Goal: Task Accomplishment & Management: Use online tool/utility

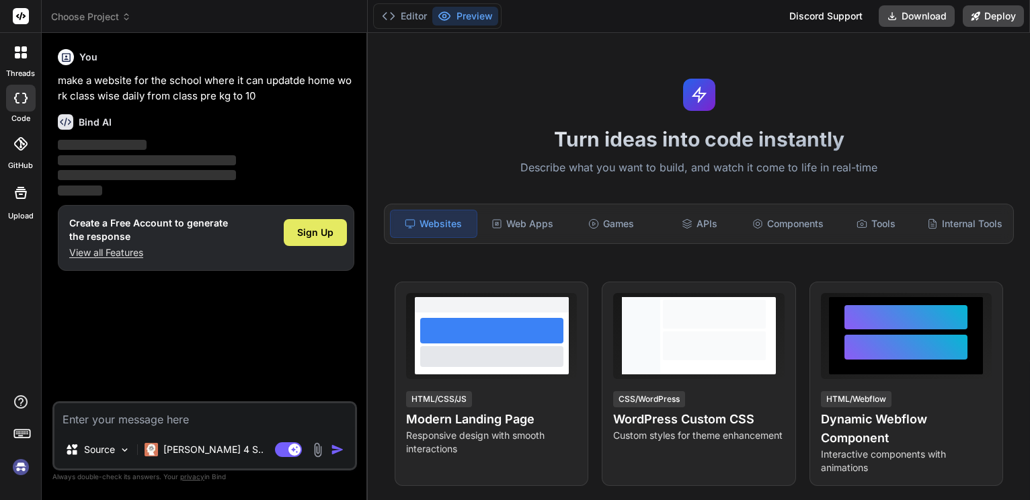
click at [307, 239] on span "Sign Up" at bounding box center [315, 232] width 36 height 13
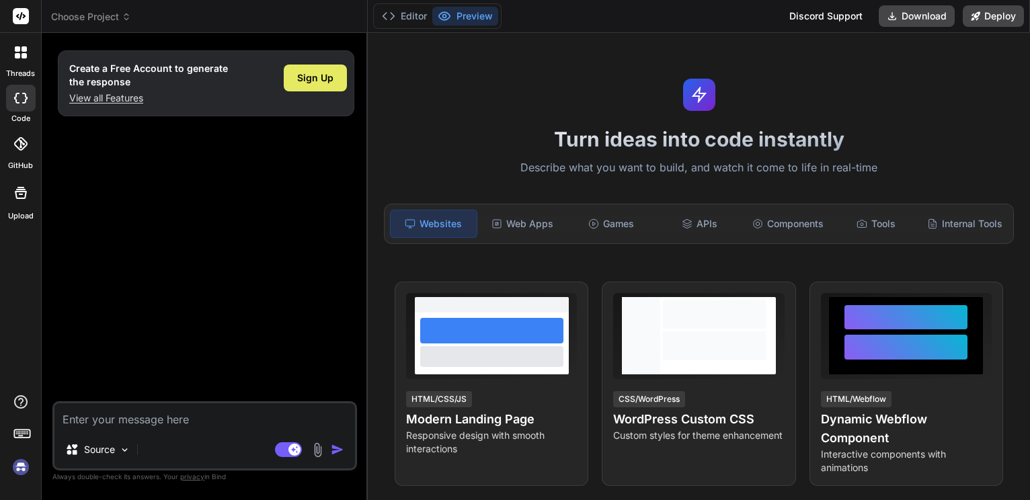
click at [293, 72] on div "Sign Up" at bounding box center [315, 78] width 63 height 27
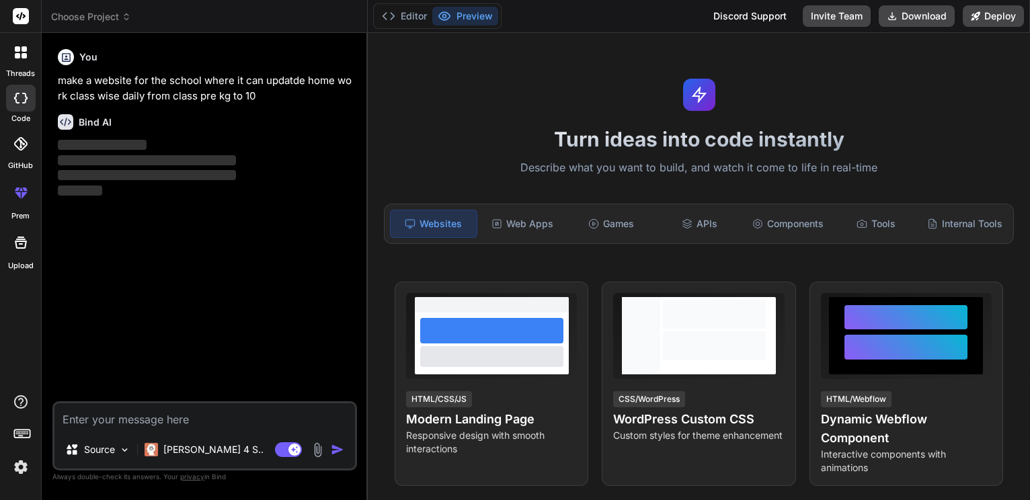
type textarea "x"
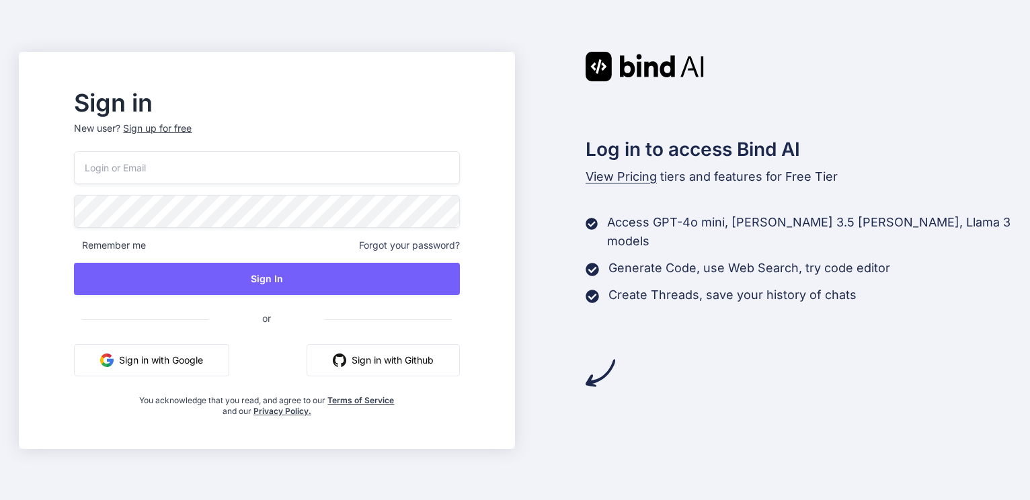
click at [306, 161] on input "email" at bounding box center [266, 167] width 385 height 33
click at [378, 365] on button "Sign in with Github" at bounding box center [383, 360] width 153 height 32
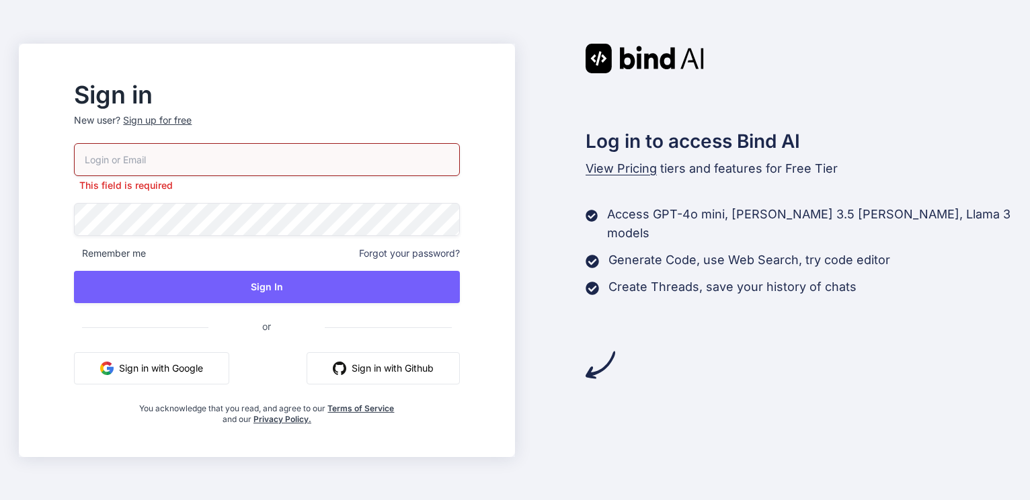
click at [213, 179] on p "This field is required" at bounding box center [266, 185] width 385 height 13
click at [190, 114] on div "Sign up for free" at bounding box center [157, 120] width 69 height 13
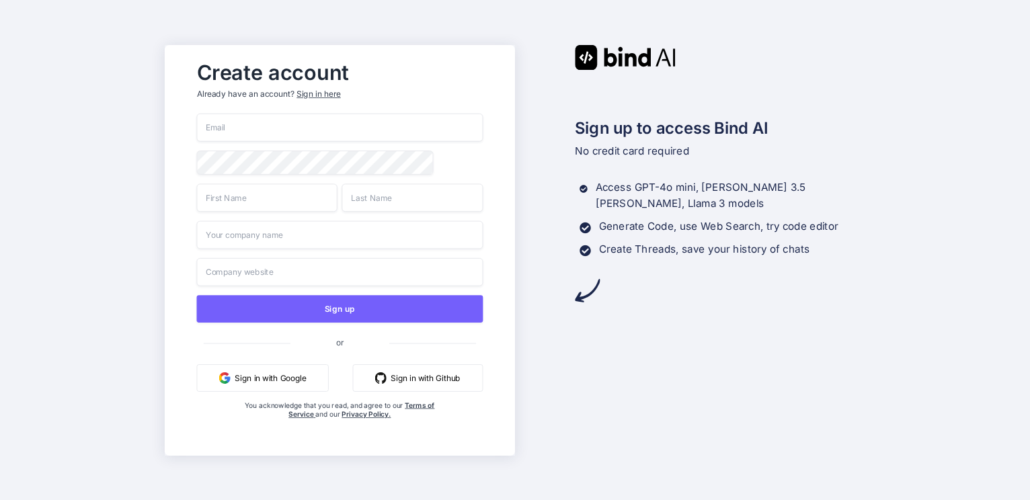
click at [331, 124] on input "email" at bounding box center [340, 128] width 287 height 28
type input "meg797@outlook.com"
type input "Meghashree"
type input "N"
type input "gayathri education"
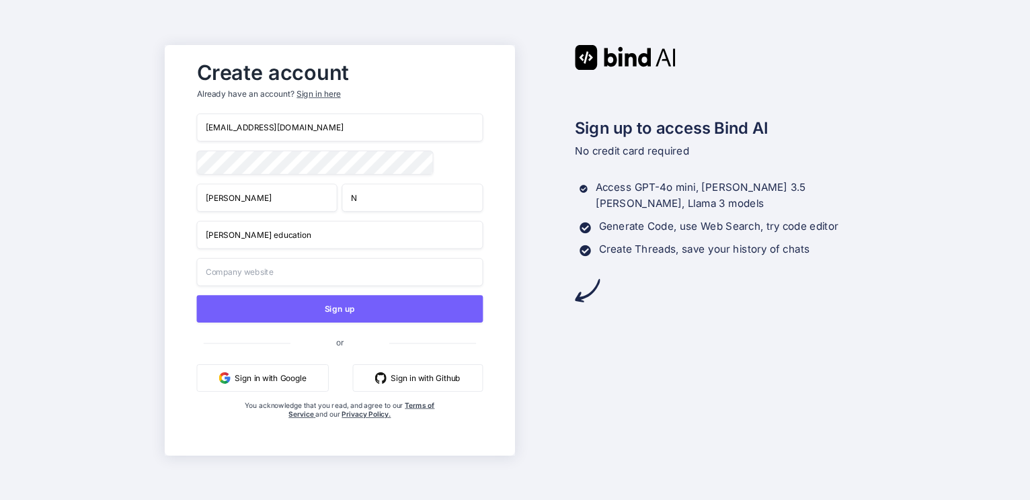
type input "gayathri education"
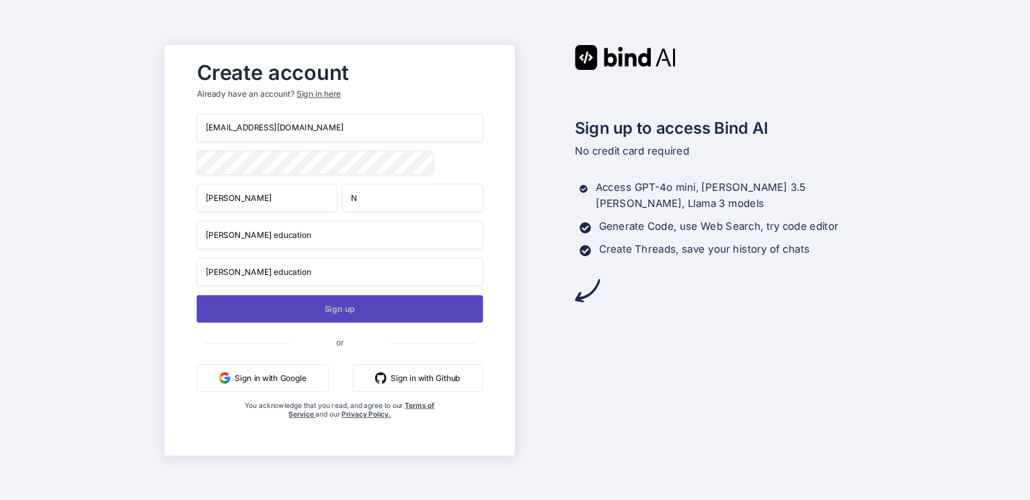
click at [342, 312] on button "Sign up" at bounding box center [340, 309] width 287 height 28
click at [328, 313] on button "Sign up" at bounding box center [340, 309] width 287 height 28
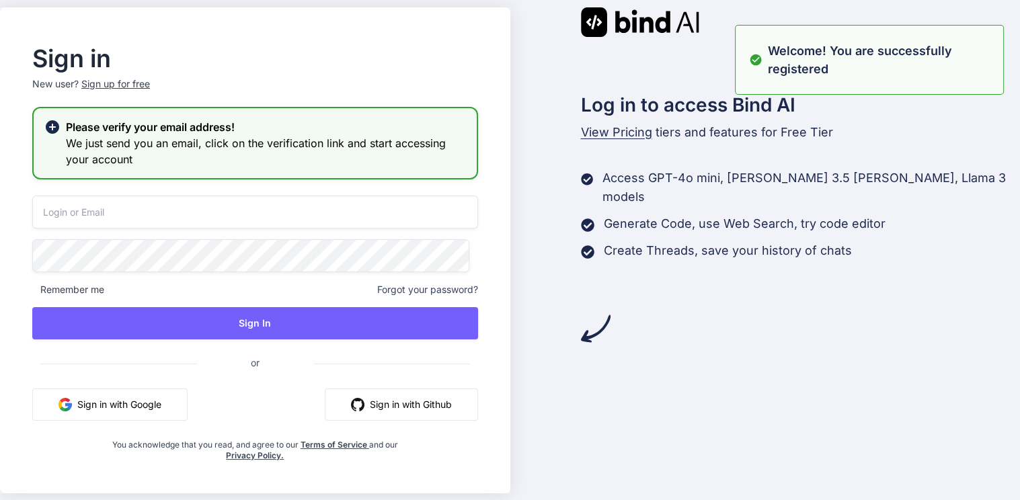
type input "meg797@outlook.com"
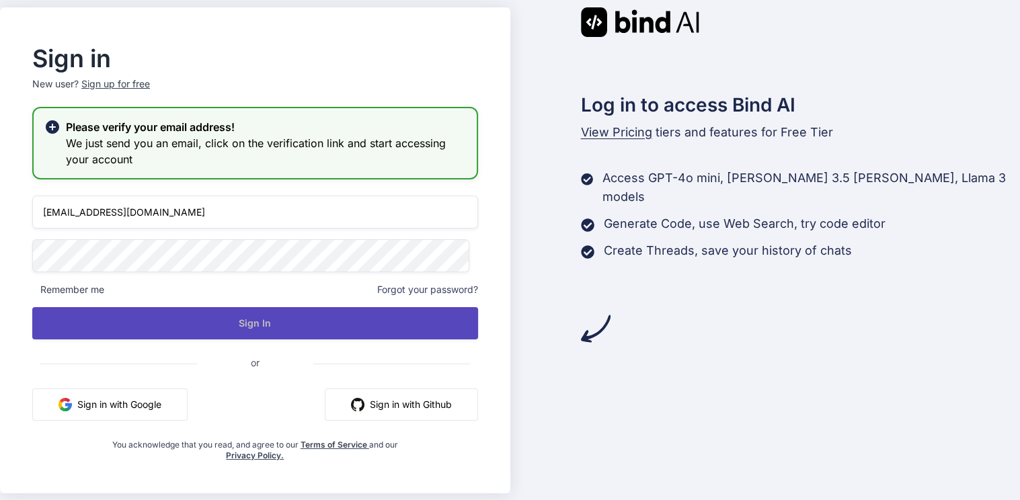
click at [234, 330] on button "Sign In" at bounding box center [255, 323] width 446 height 32
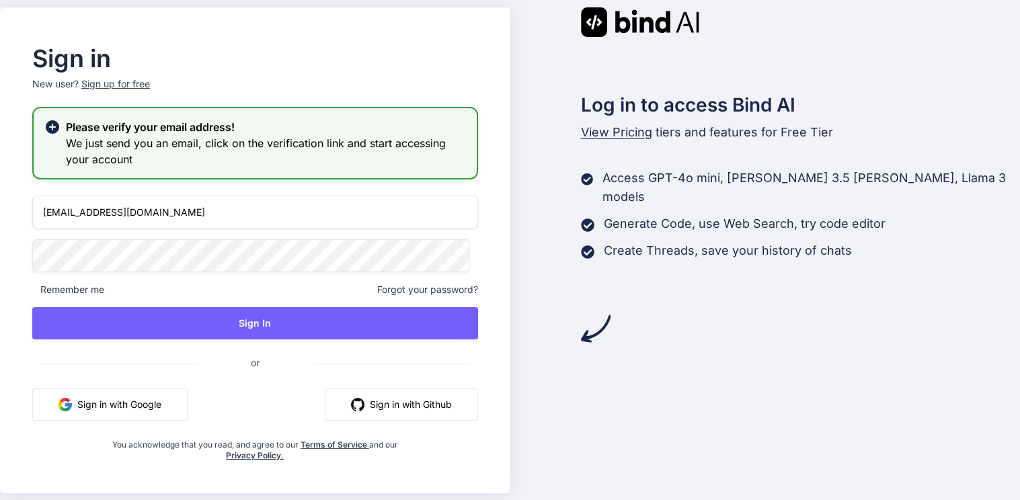
click at [401, 415] on button "Sign in with Github" at bounding box center [401, 405] width 153 height 32
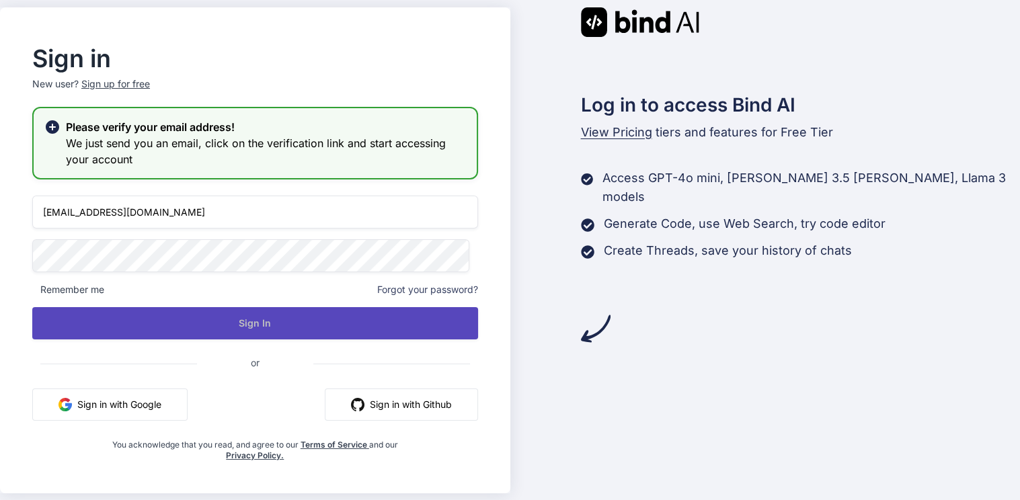
click at [350, 328] on button "Sign In" at bounding box center [255, 323] width 446 height 32
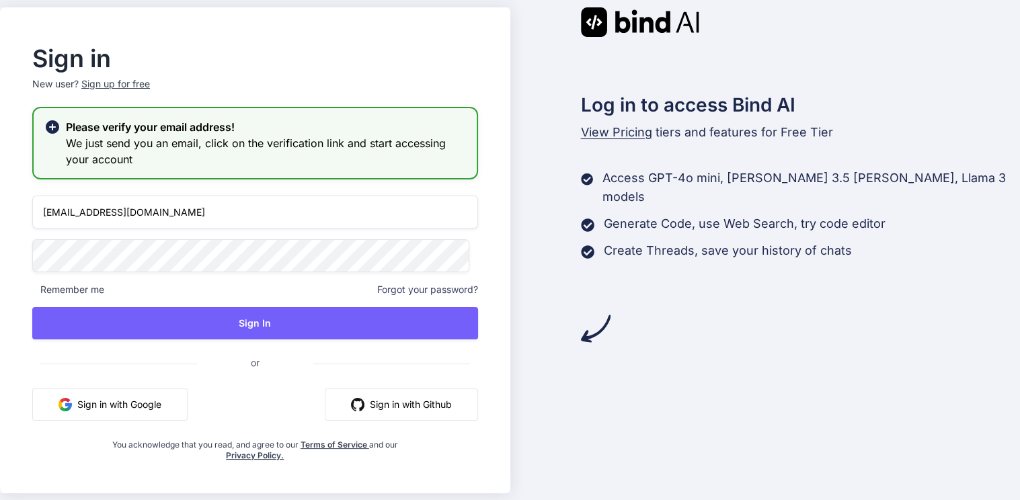
click at [157, 197] on input "[EMAIL_ADDRESS][DOMAIN_NAME]" at bounding box center [255, 212] width 446 height 33
click at [198, 420] on div "Sign in with Google Sign in with Github" at bounding box center [255, 405] width 446 height 32
click at [357, 412] on img "button" at bounding box center [357, 404] width 13 height 13
click at [264, 292] on div "Remember me Forgot your password?" at bounding box center [255, 289] width 446 height 13
click at [245, 280] on div "meg797@outlook.com Remember me Forgot your password? Sign In or Sign in with Go…" at bounding box center [255, 329] width 446 height 266
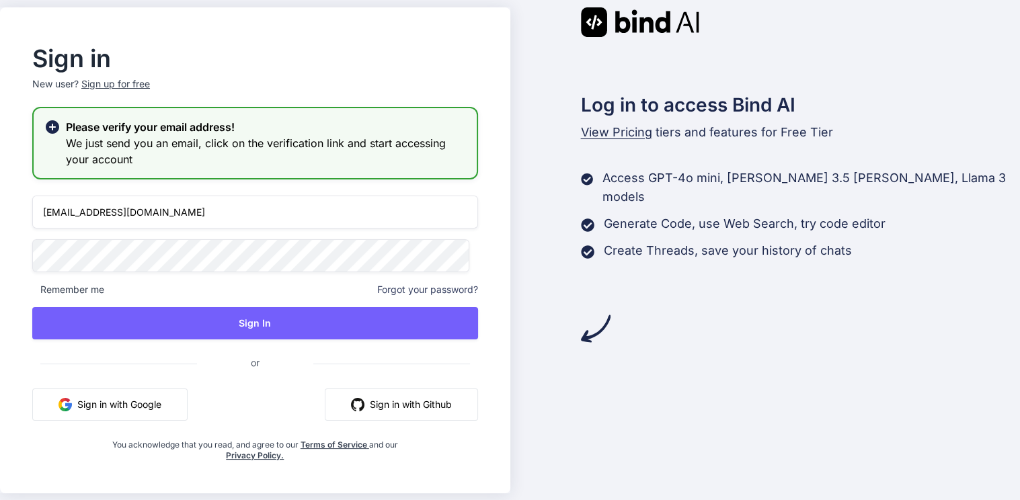
click at [245, 223] on input "[EMAIL_ADDRESS][DOMAIN_NAME]" at bounding box center [255, 212] width 446 height 33
click at [242, 219] on input "[EMAIL_ADDRESS][DOMAIN_NAME]" at bounding box center [255, 212] width 446 height 33
type input "meg797@outlook.com"
click at [154, 277] on div "meg797@outlook.com Remember me Forgot your password? Sign In or Sign in with Go…" at bounding box center [255, 329] width 446 height 266
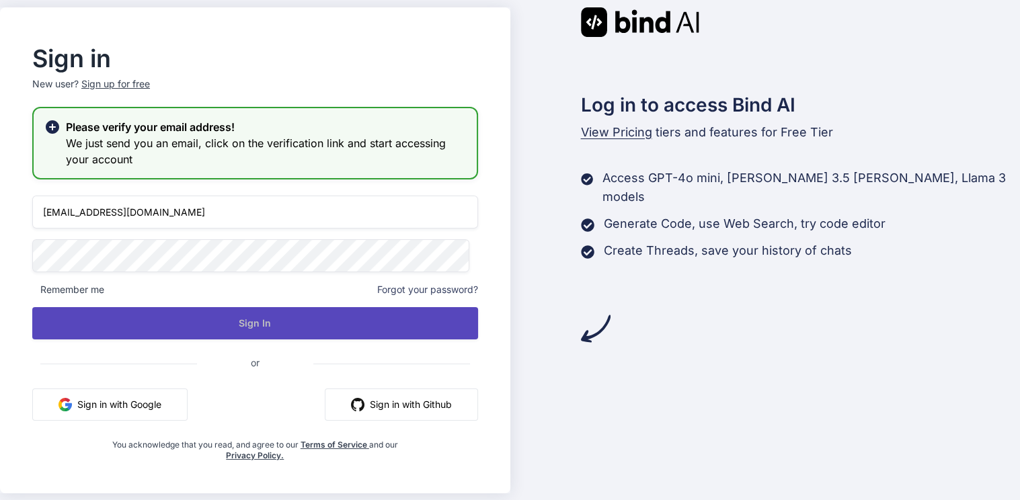
click at [223, 329] on button "Sign In" at bounding box center [255, 323] width 446 height 32
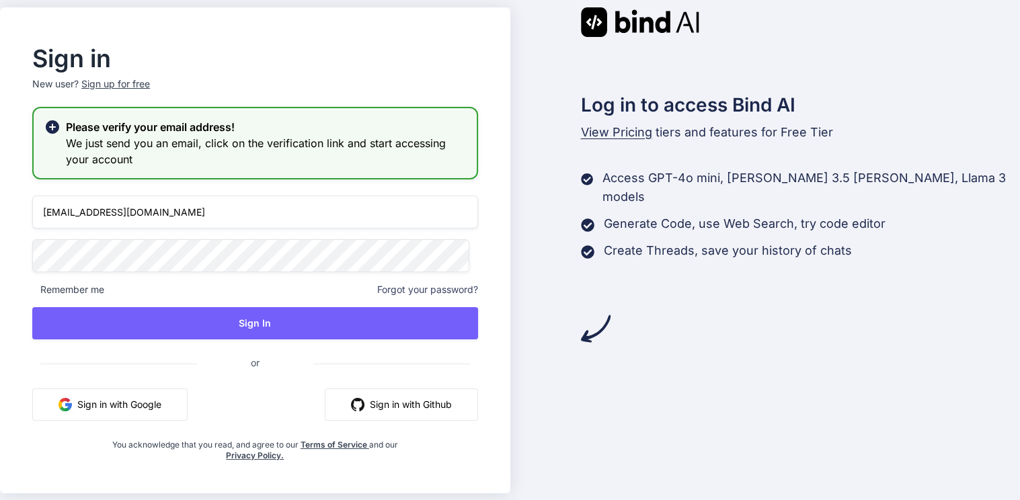
click at [621, 388] on div "Log in to access Bind AI View Pricing tiers and features for Free Tier Access G…" at bounding box center [765, 250] width 510 height 486
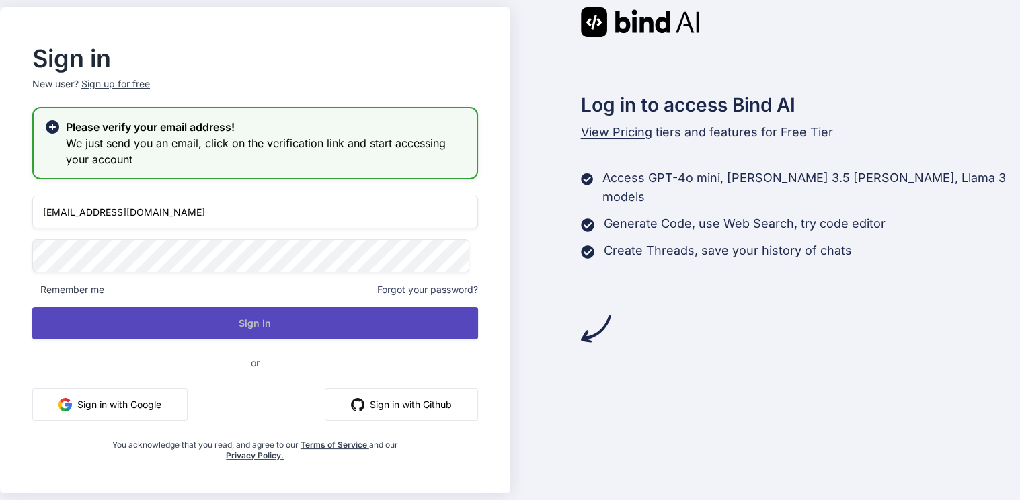
click at [354, 338] on button "Sign In" at bounding box center [255, 323] width 446 height 32
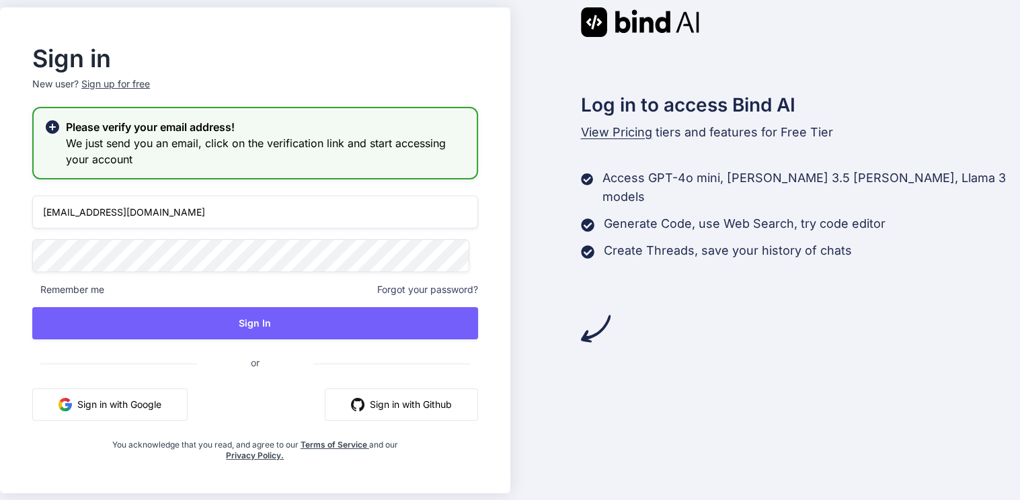
click at [192, 223] on input "meg797@outlook.com" at bounding box center [255, 212] width 446 height 33
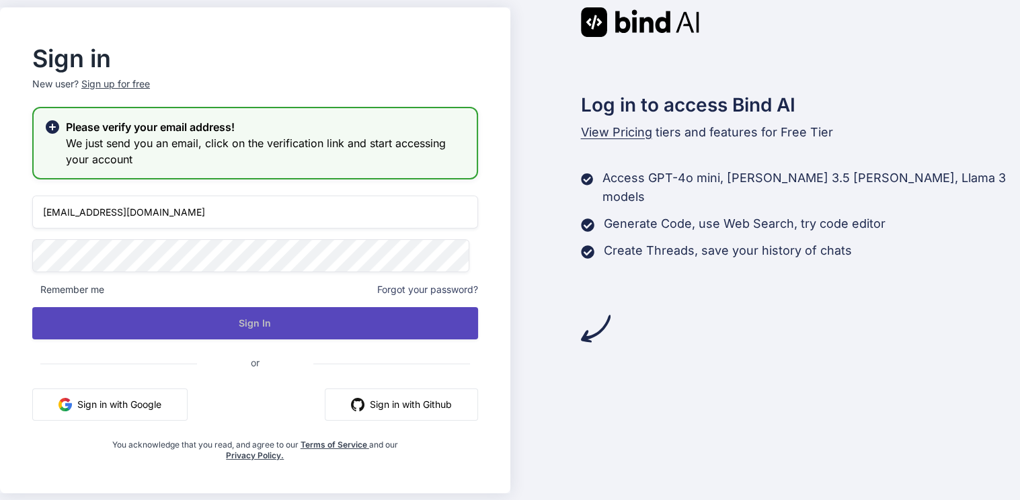
click at [204, 326] on button "Sign In" at bounding box center [255, 323] width 446 height 32
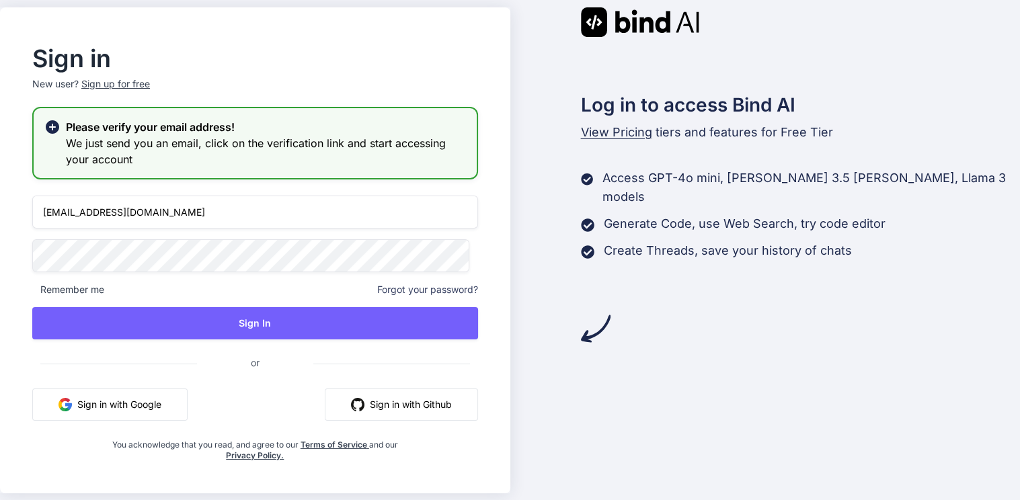
click at [143, 77] on div "Sign up for free" at bounding box center [115, 83] width 69 height 13
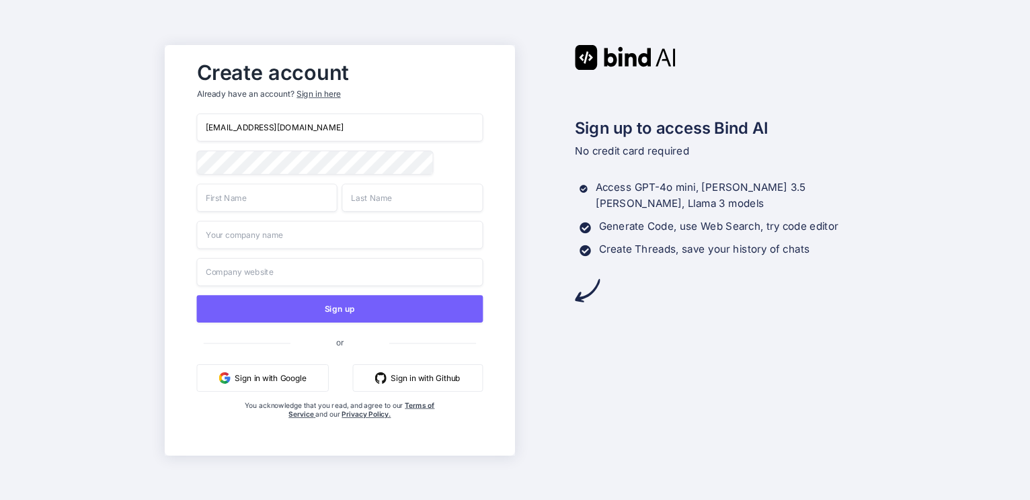
click at [326, 134] on div "meg797@outlook.com Sign up or Sign in with Google Sign in with Github You ackno…" at bounding box center [340, 280] width 287 height 333
click at [326, 116] on input "[EMAIL_ADDRESS][DOMAIN_NAME]" at bounding box center [340, 128] width 287 height 28
click at [228, 119] on input "[EMAIL_ADDRESS][DOMAIN_NAME]" at bounding box center [340, 128] width 287 height 28
type input "meghashree797@outlook.com"
click at [260, 198] on input "text" at bounding box center [267, 198] width 141 height 28
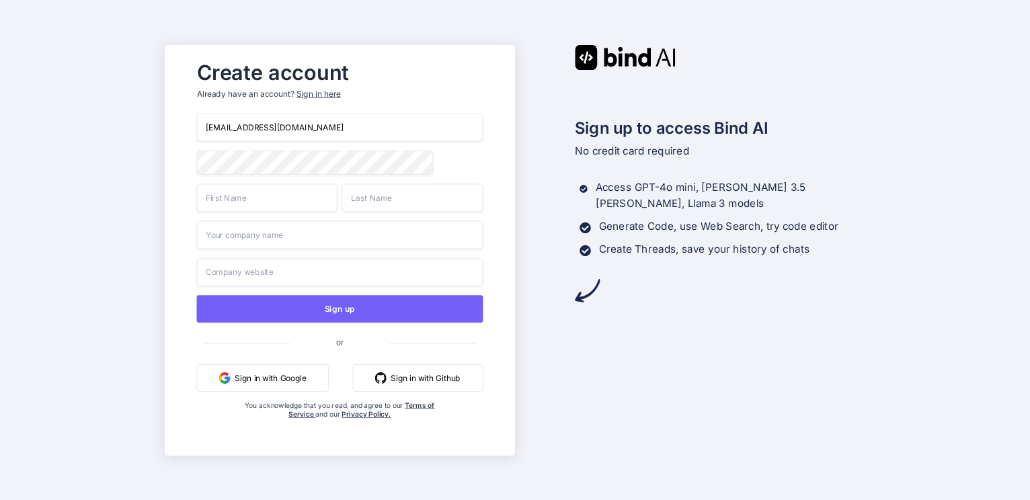
type input "Meghashree"
type input "N"
type input "gayathri education"
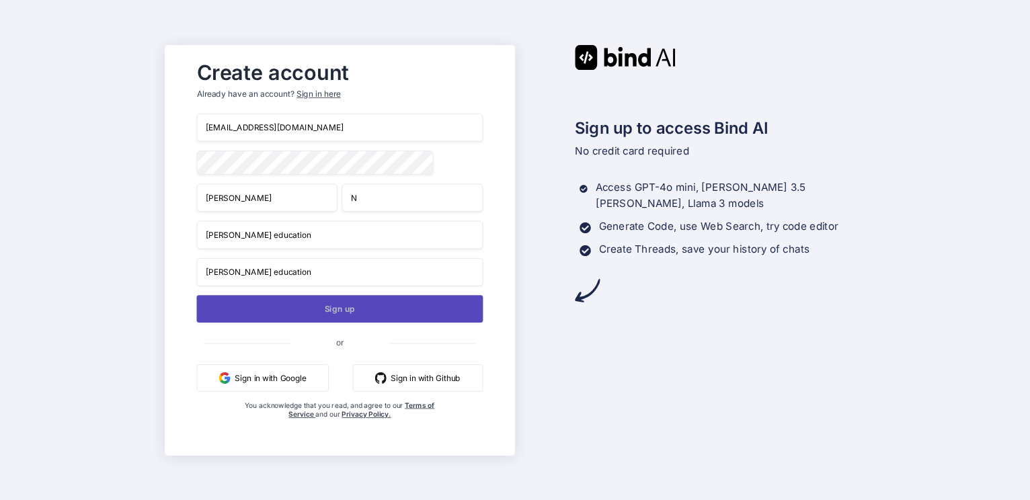
click at [282, 311] on button "Sign up" at bounding box center [340, 309] width 287 height 28
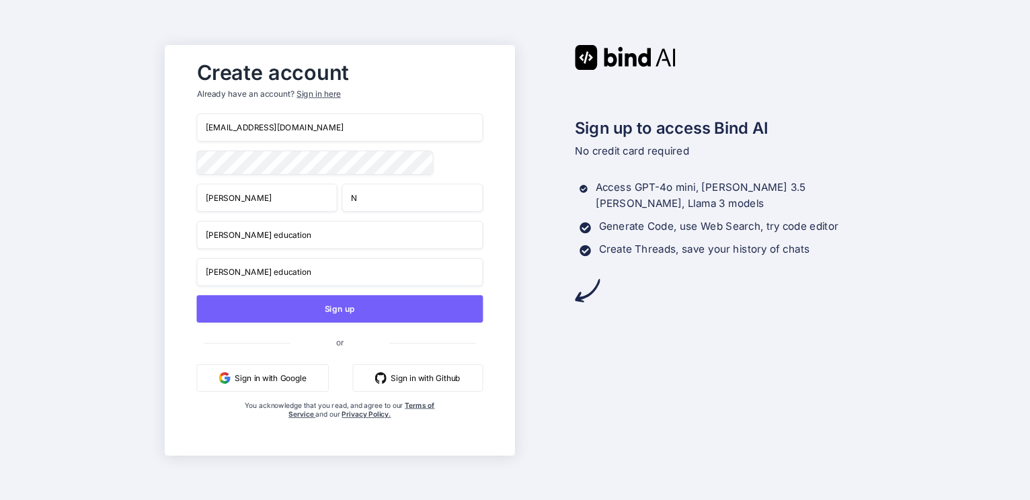
click at [238, 361] on div "meghashree797@outlook.com Meghashree N gayathri education gayathri education Si…" at bounding box center [340, 280] width 287 height 333
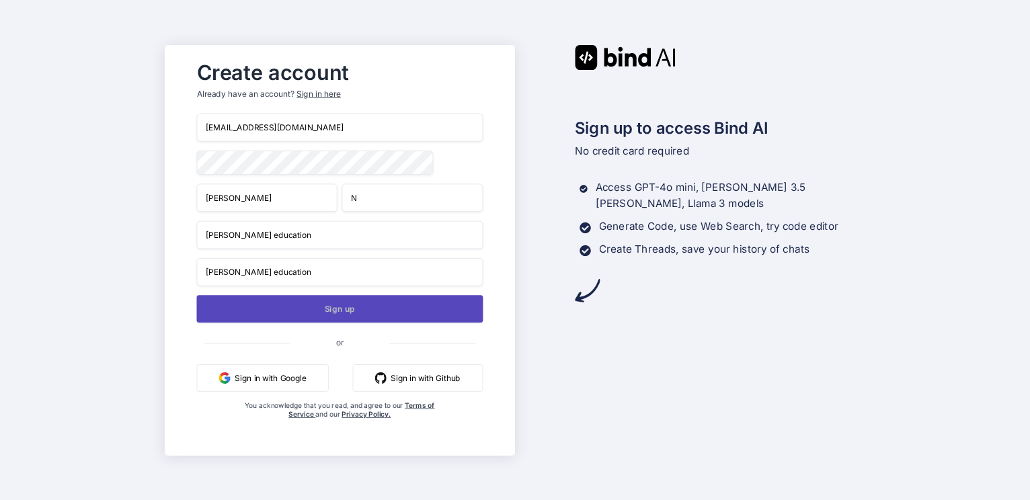
click at [301, 317] on button "Sign up" at bounding box center [340, 309] width 287 height 28
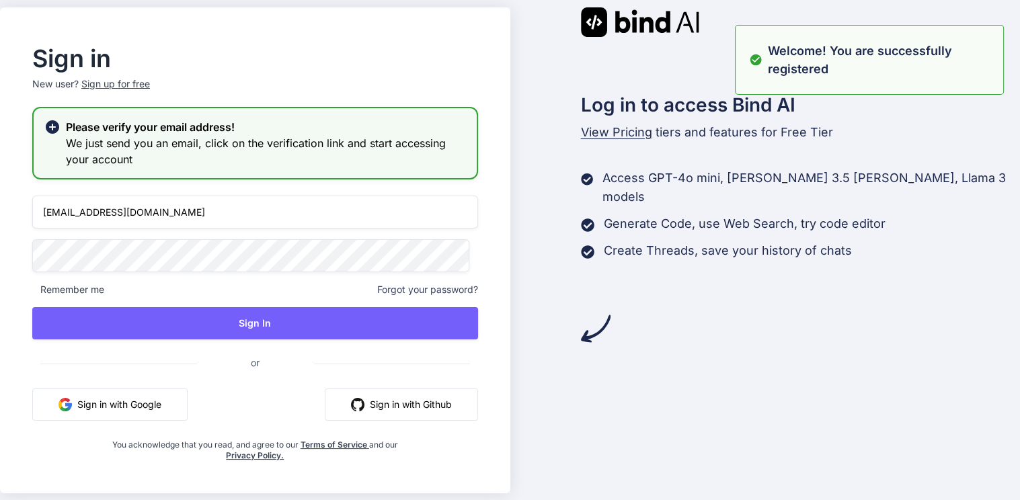
type input "meghashree797@outlook.com"
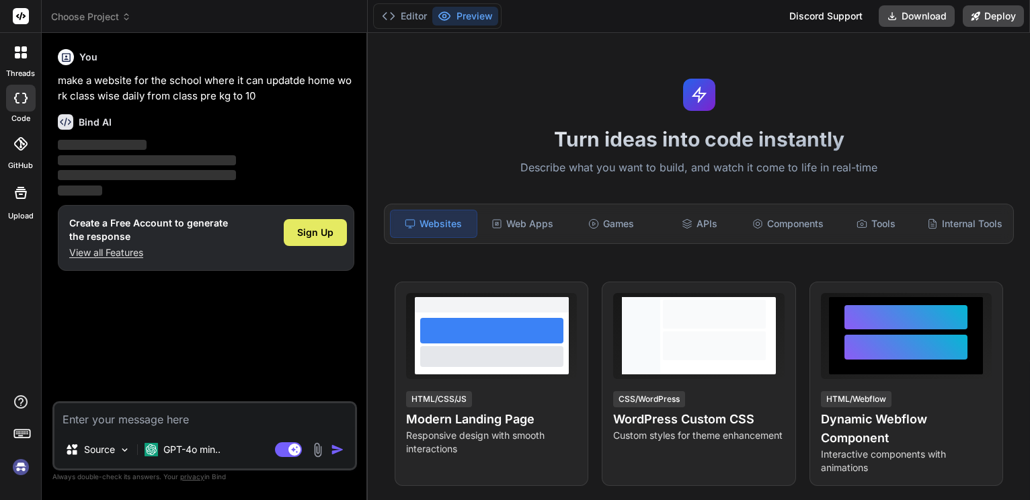
click at [317, 239] on span "Sign Up" at bounding box center [315, 232] width 36 height 13
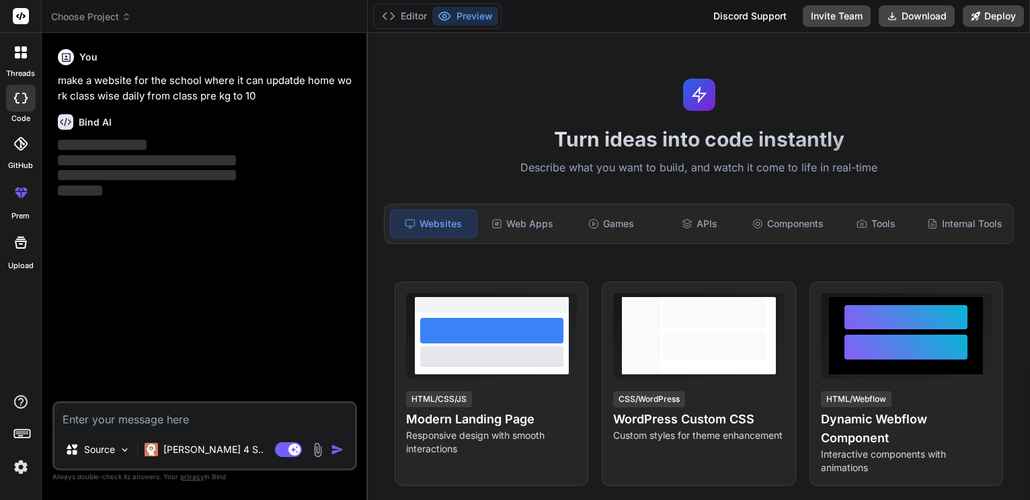
click at [227, 293] on div "You make a website for the school where it can updatde home work class wise dai…" at bounding box center [206, 223] width 302 height 358
click at [204, 99] on p "make a website for the school where it can updatde home work class wise daily f…" at bounding box center [206, 88] width 297 height 30
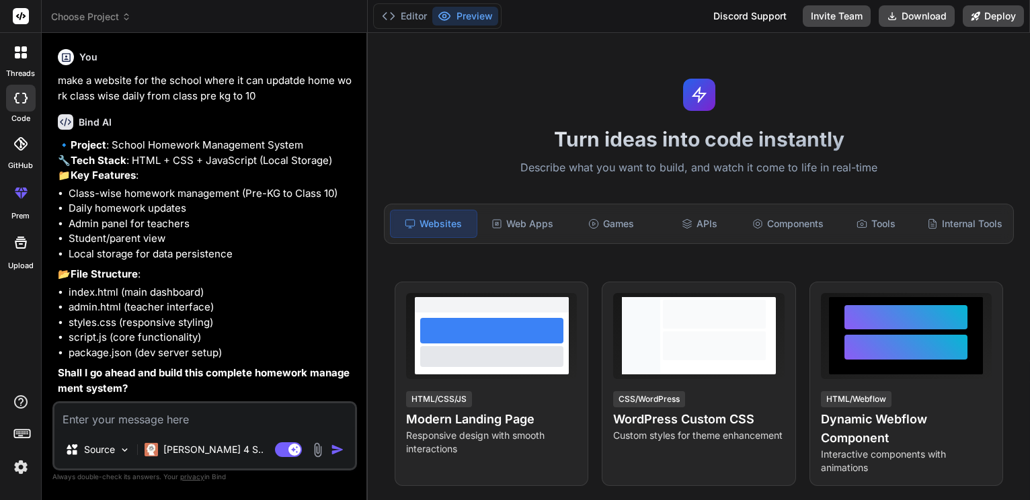
scroll to position [43, 0]
type textarea "x"
click at [118, 420] on textarea at bounding box center [204, 418] width 301 height 28
type textarea "y"
type textarea "x"
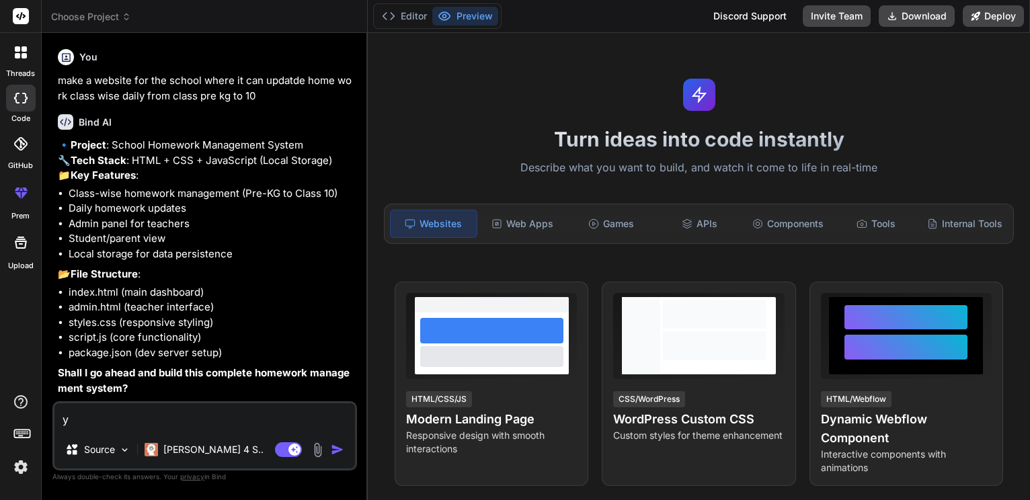
type textarea "ye"
type textarea "x"
type textarea "yes"
type textarea "x"
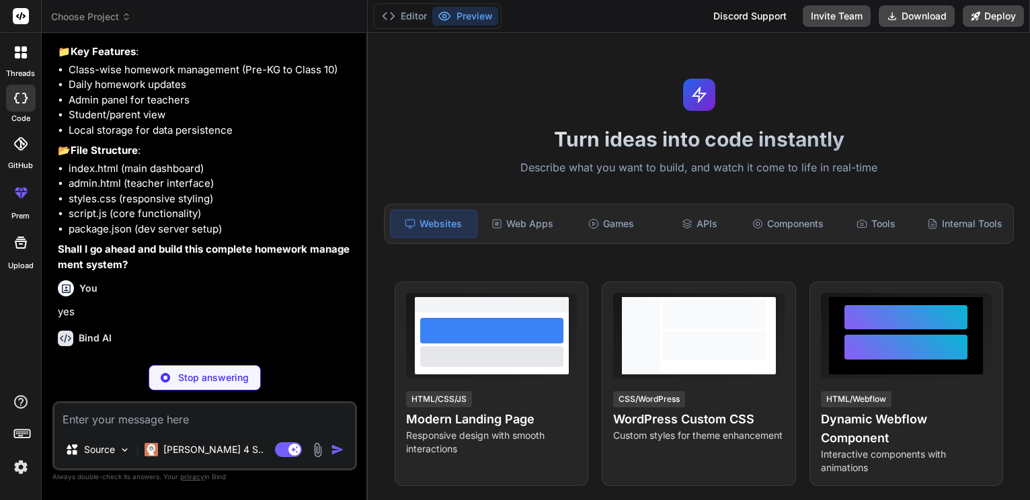
scroll to position [188, 0]
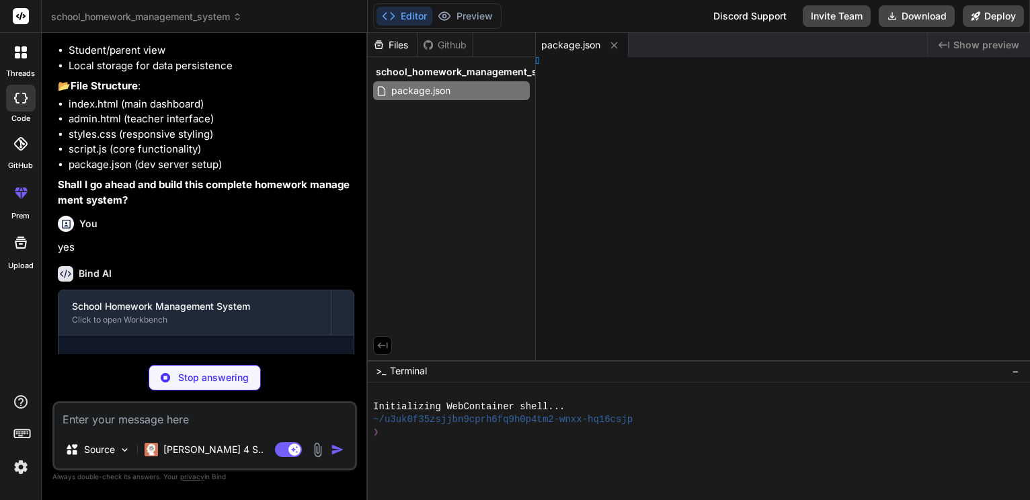
type textarea "x"
type textarea "l>"
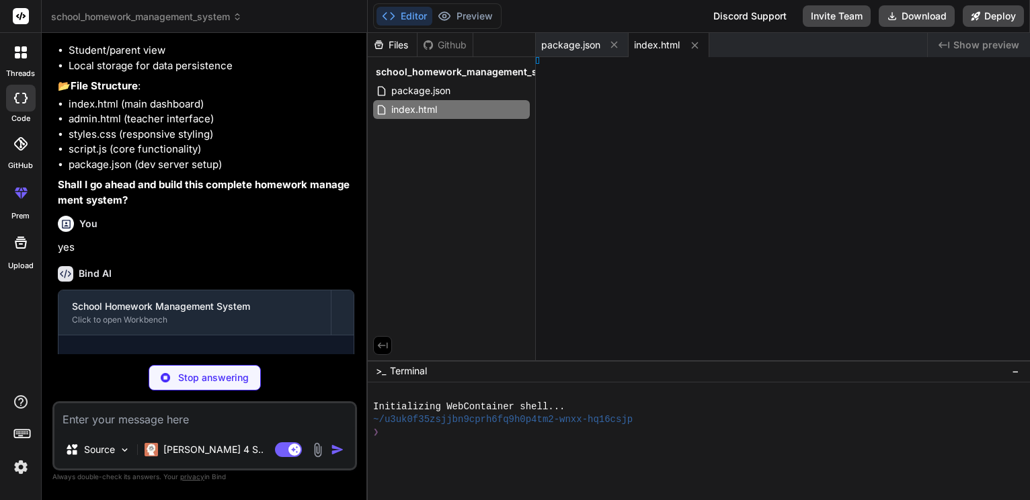
type textarea "x"
type textarea "r; } }"
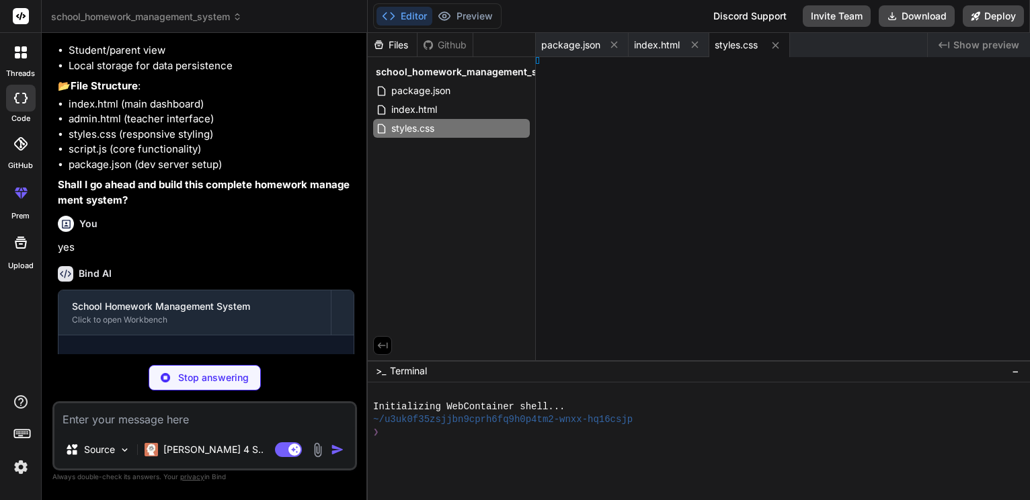
type textarea "x"
type textarea "er; } }"
type textarea "x"
type textarea "});"
type textarea "x"
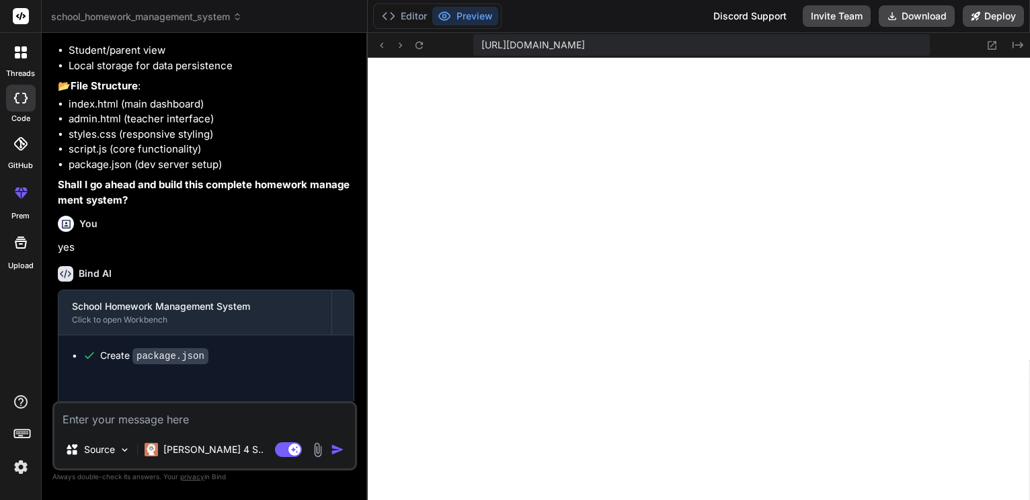
scroll to position [632, 0]
type textarea "x"
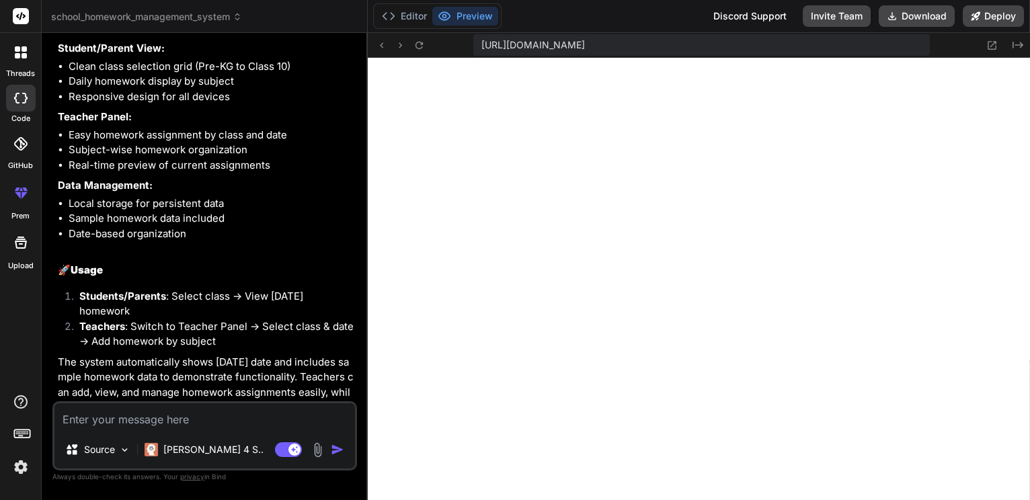
scroll to position [770, 0]
click at [382, 44] on icon at bounding box center [381, 45] width 11 height 11
click at [585, 40] on span "https://u3uk0f35zsjjbn9cprh6fq9h0p4tm2-wnxx-hq16csjp--3000--96435430.local-corp…" at bounding box center [534, 44] width 104 height 13
click at [990, 40] on icon at bounding box center [992, 45] width 11 height 11
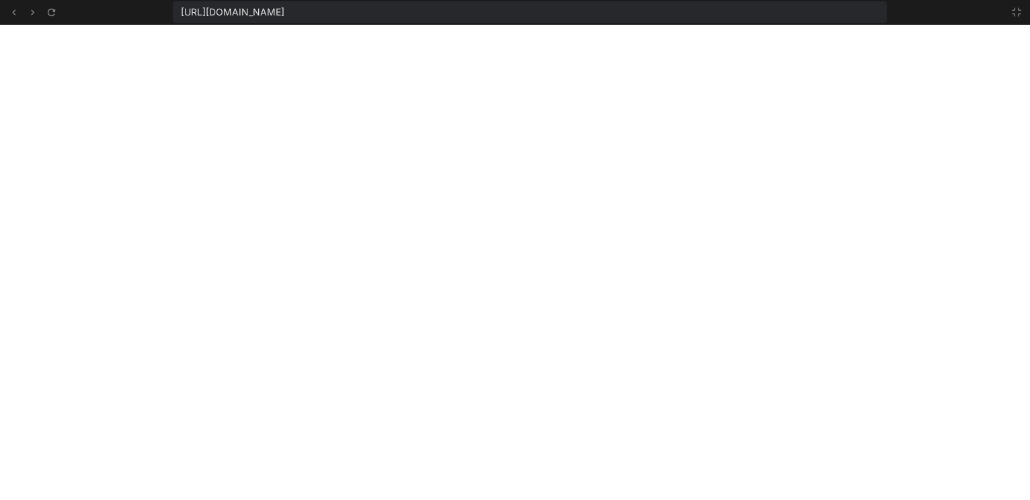
scroll to position [710, 0]
click at [15, 13] on icon at bounding box center [13, 11] width 3 height 5
click at [1012, 8] on icon at bounding box center [1017, 12] width 11 height 11
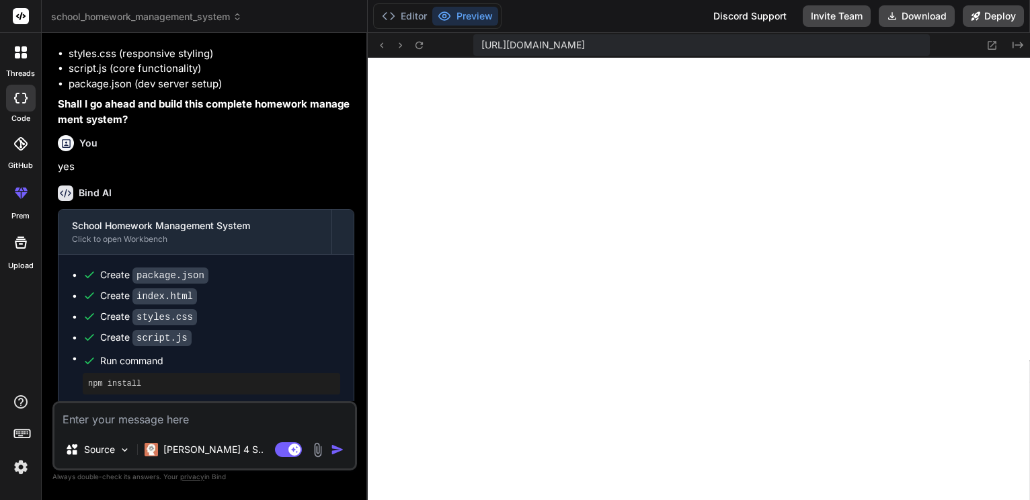
scroll to position [266, 0]
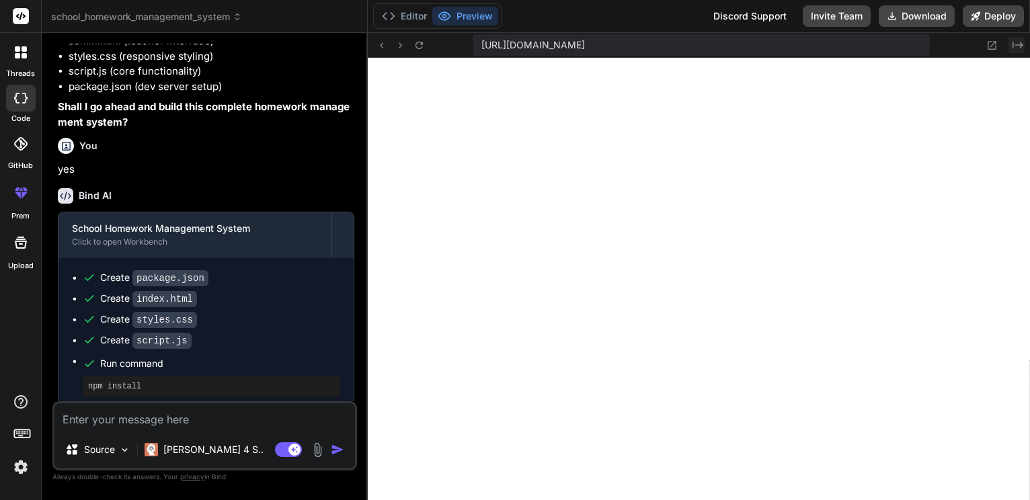
click at [1009, 40] on button "Created with Pixso." at bounding box center [1017, 45] width 16 height 16
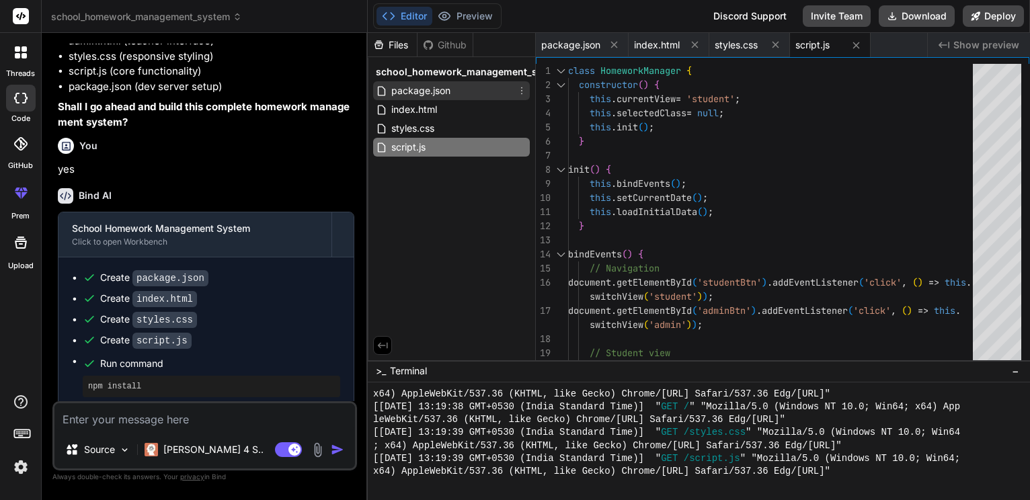
click at [480, 99] on div "package.json" at bounding box center [451, 90] width 157 height 19
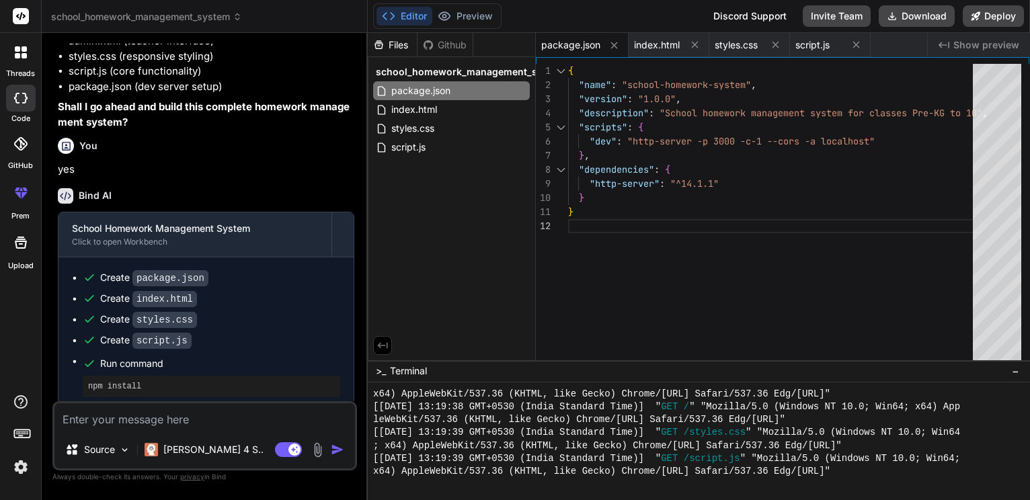
scroll to position [0, 0]
click at [648, 120] on div "{ "name" : "school-homework-system" , "version" : "1.0.0" , "description" : "Sc…" at bounding box center [774, 215] width 413 height 303
click at [669, 258] on div "{ "name" : "school-homework-system" , "version" : "1.0.0" , "description" : "Sc…" at bounding box center [774, 215] width 413 height 303
click at [463, 93] on div "package.json" at bounding box center [451, 90] width 157 height 19
click at [455, 42] on div "Github" at bounding box center [445, 44] width 55 height 13
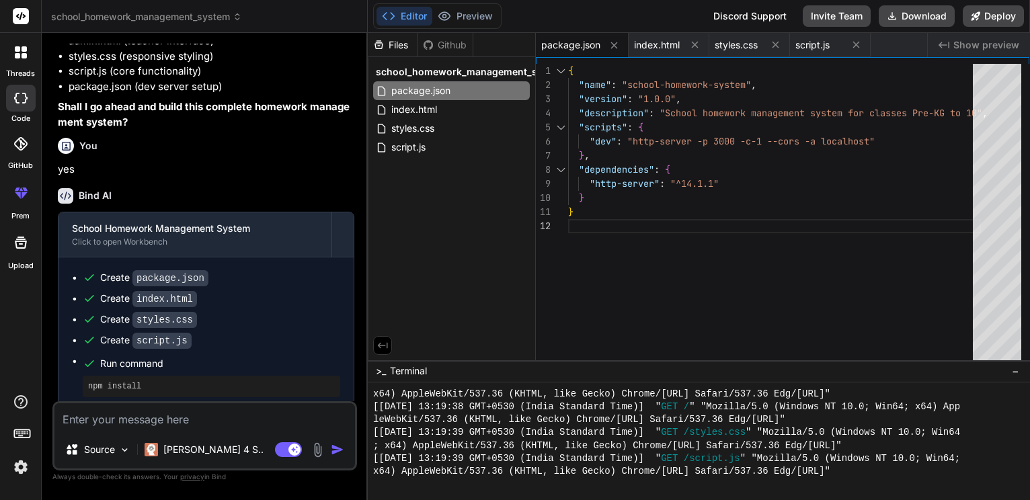
click at [443, 42] on div "Github" at bounding box center [445, 44] width 55 height 13
click at [454, 42] on div "Github" at bounding box center [445, 44] width 55 height 13
click at [586, 50] on span "package.json" at bounding box center [570, 44] width 59 height 13
click at [604, 287] on div "{ "name" : "school-homework-system" , "version" : "1.0.0" , "description" : "Sc…" at bounding box center [774, 215] width 413 height 303
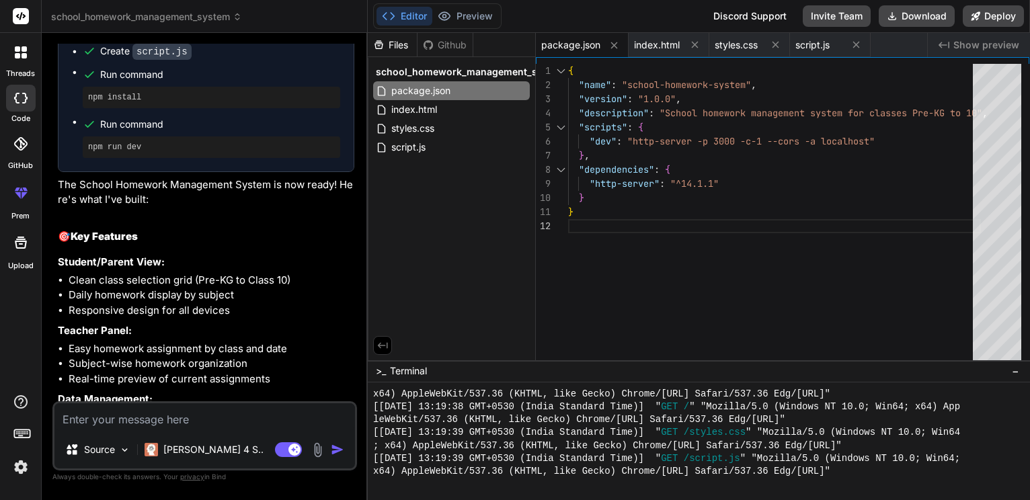
scroll to position [528, 0]
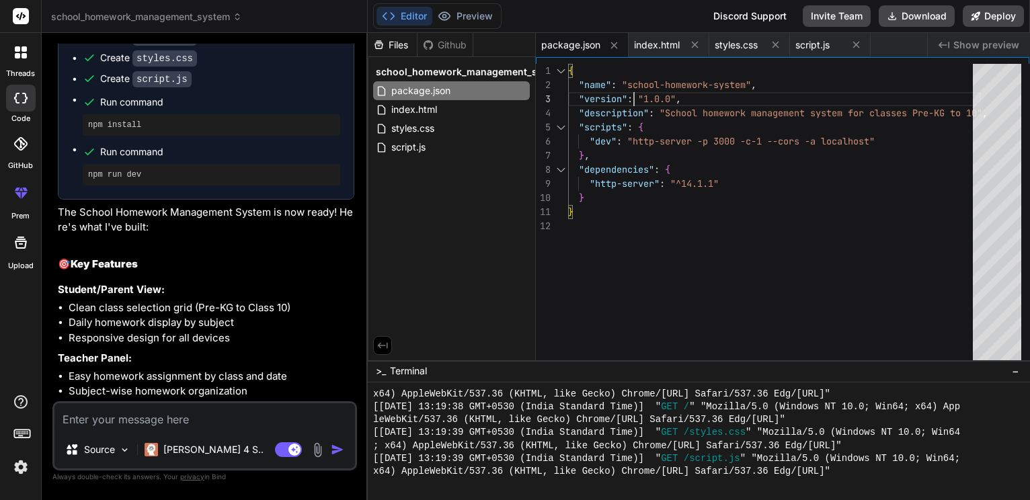
click at [632, 91] on div "{ "name" : "school-homework-system" , "version" : "1.0.0" , "description" : "Sc…" at bounding box center [774, 215] width 413 height 303
drag, startPoint x: 148, startPoint y: 69, endPoint x: 223, endPoint y: 68, distance: 75.3
click at [223, 24] on div "Create package.json" at bounding box center [212, 16] width 258 height 14
copy code "package.json"
click at [568, 66] on span "{" at bounding box center [570, 71] width 5 height 12
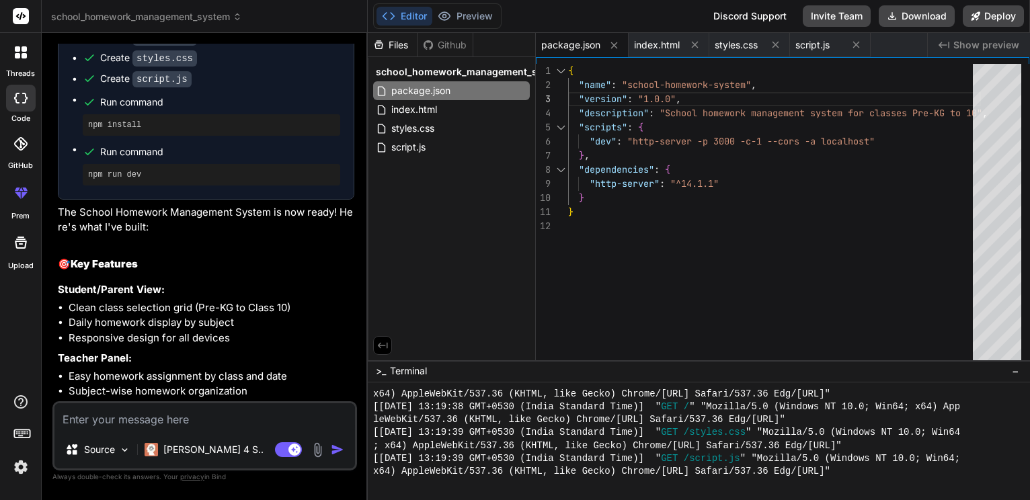
scroll to position [0, 0]
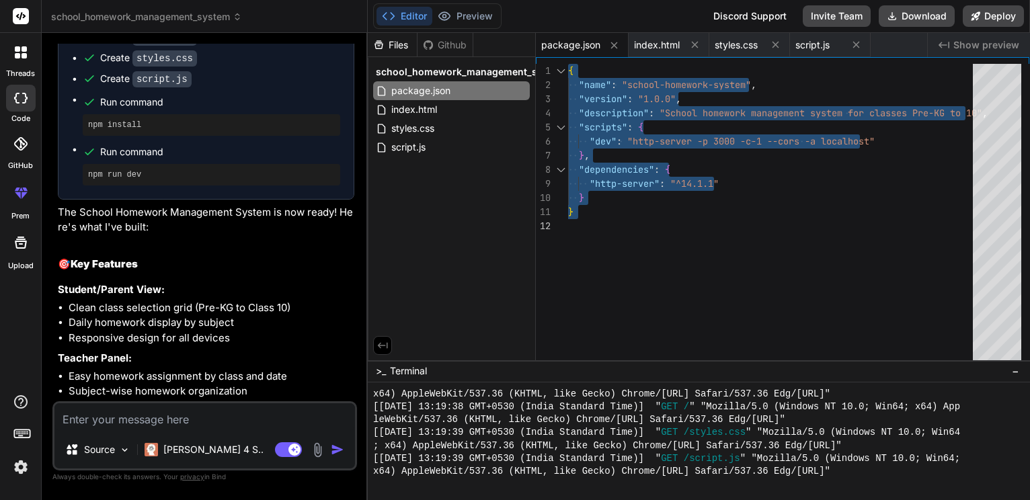
drag, startPoint x: 569, startPoint y: 70, endPoint x: 587, endPoint y: 219, distance: 150.4
click at [587, 219] on div "{ "name" : "school-homework-system" , "version" : "1.0.0" , "description" : "Sc…" at bounding box center [774, 215] width 413 height 303
type textarea "}"
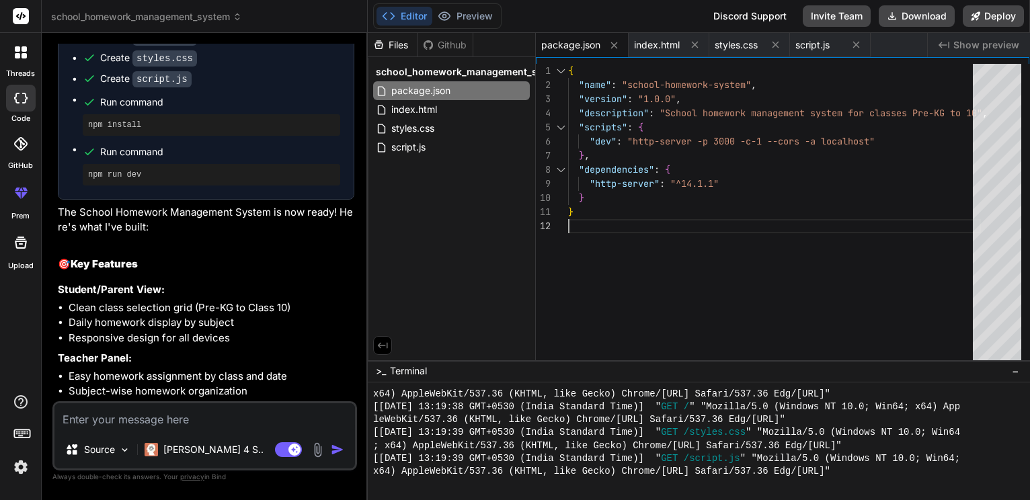
click at [630, 239] on div "{ "name" : "school-homework-system" , "version" : "1.0.0" , "description" : "Sc…" at bounding box center [774, 215] width 413 height 303
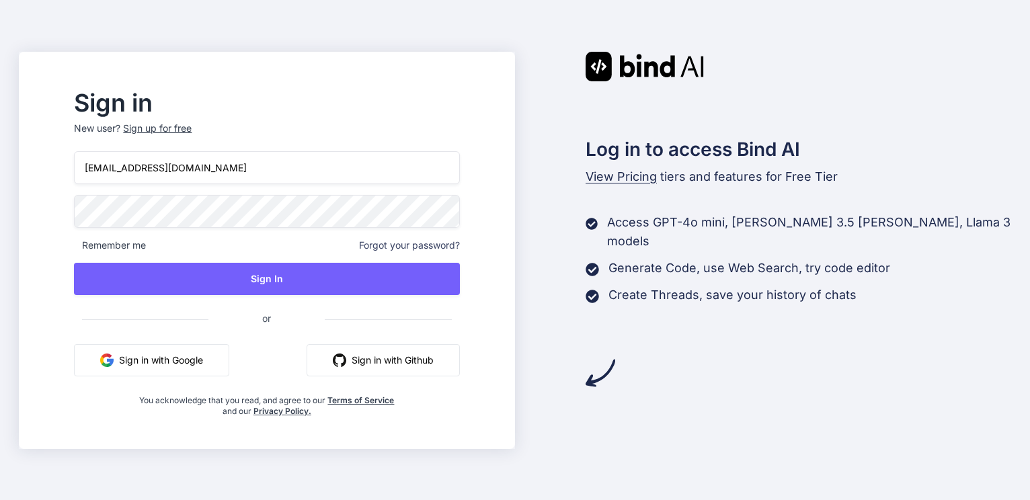
click at [320, 163] on input "[EMAIL_ADDRESS][DOMAIN_NAME]" at bounding box center [266, 167] width 385 height 33
type input "m"
click at [286, 155] on input "email" at bounding box center [266, 167] width 385 height 33
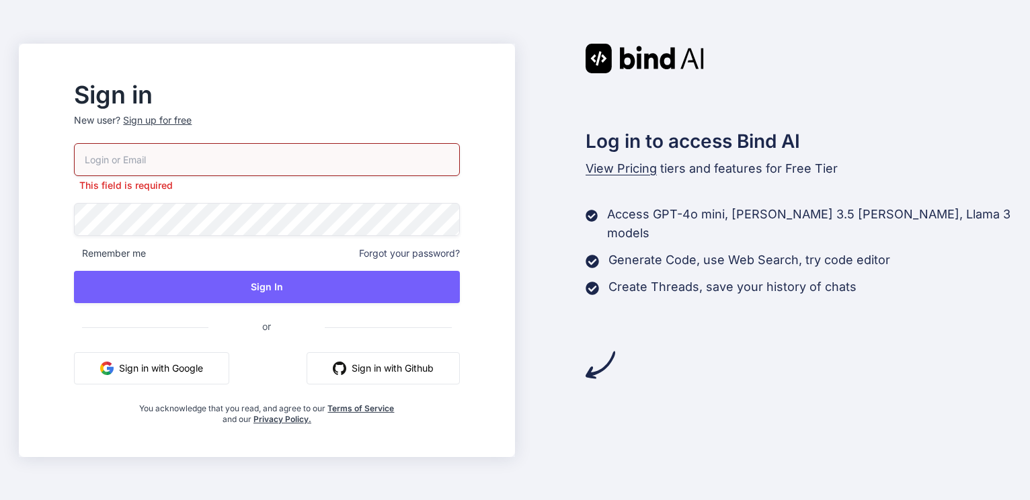
click at [393, 363] on button "Sign in with Github" at bounding box center [383, 368] width 153 height 32
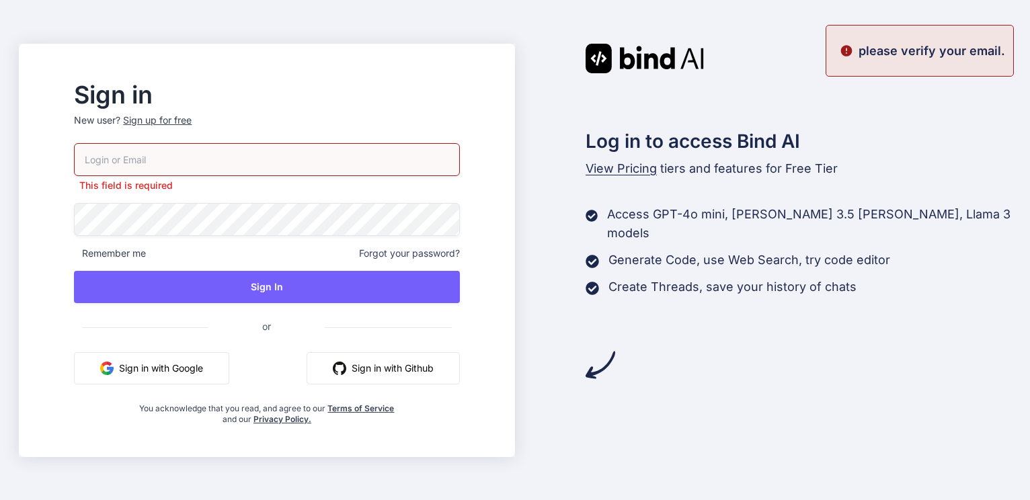
click at [266, 155] on input "email" at bounding box center [266, 159] width 385 height 33
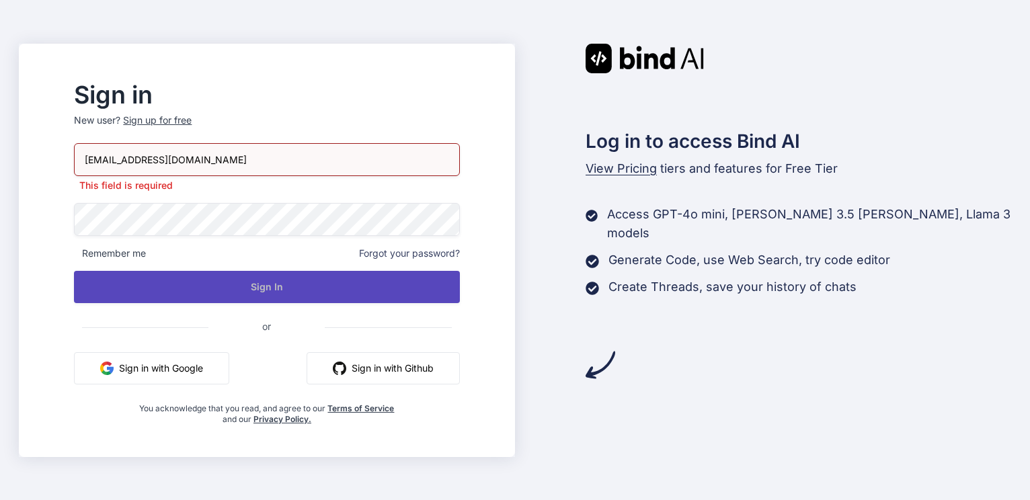
type input "[EMAIL_ADDRESS][DOMAIN_NAME]"
click at [237, 284] on button "Sign In" at bounding box center [266, 287] width 385 height 32
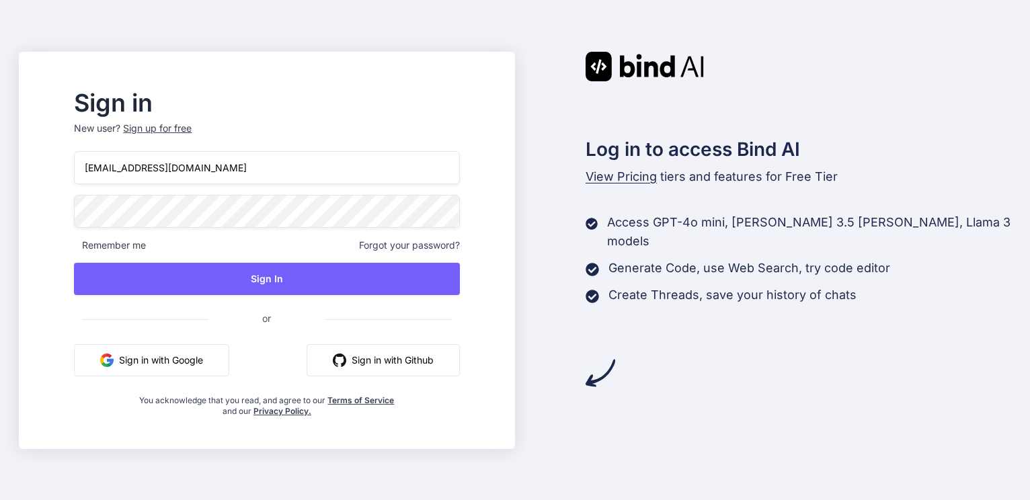
click at [176, 123] on div "Sign up for free" at bounding box center [157, 128] width 69 height 13
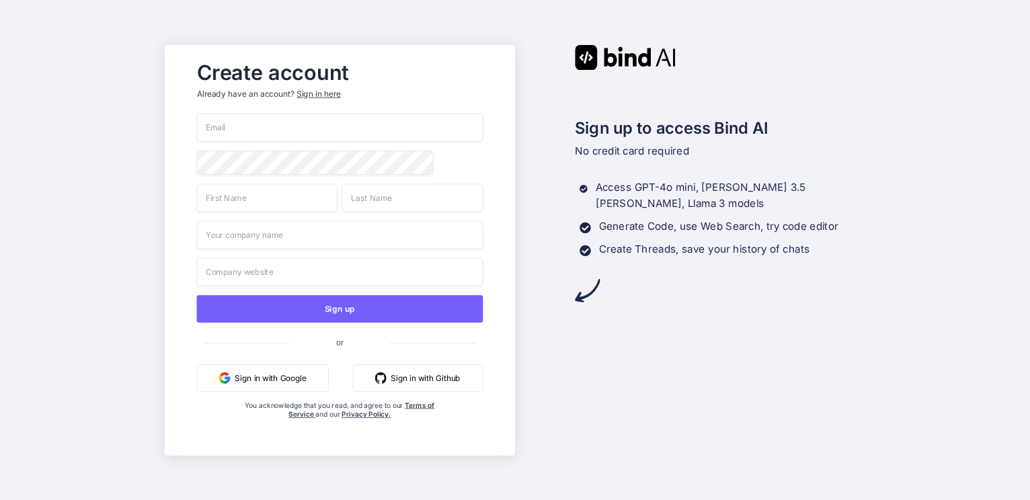
type input "meg797@outlook.com"
click at [333, 116] on input "meg797@outlook.com" at bounding box center [340, 128] width 287 height 28
click at [406, 381] on button "Sign in with Github" at bounding box center [418, 378] width 130 height 28
type input "meghashree797@gmail.com"
click at [393, 391] on button "Sign in with Github" at bounding box center [418, 378] width 130 height 28
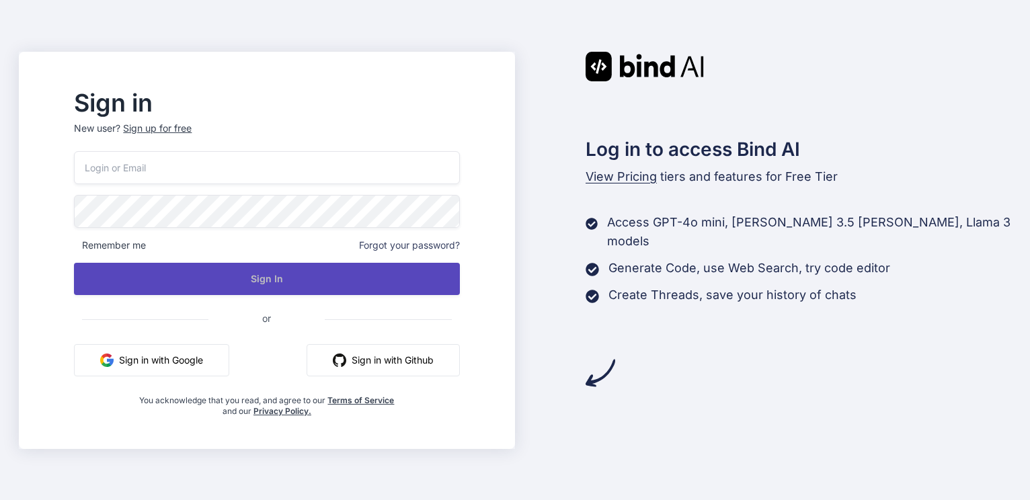
type input "[EMAIL_ADDRESS][DOMAIN_NAME]"
click at [344, 287] on button "Sign In" at bounding box center [266, 279] width 385 height 32
